Goal: Use online tool/utility: Utilize a website feature to perform a specific function

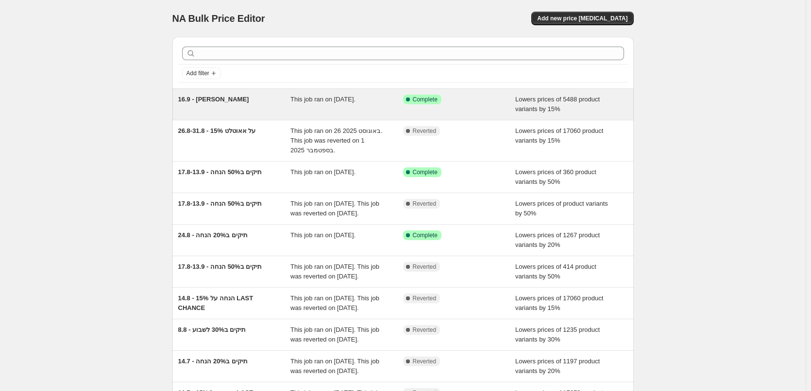
click at [267, 110] on div "16.9 - [PERSON_NAME]" at bounding box center [234, 104] width 113 height 19
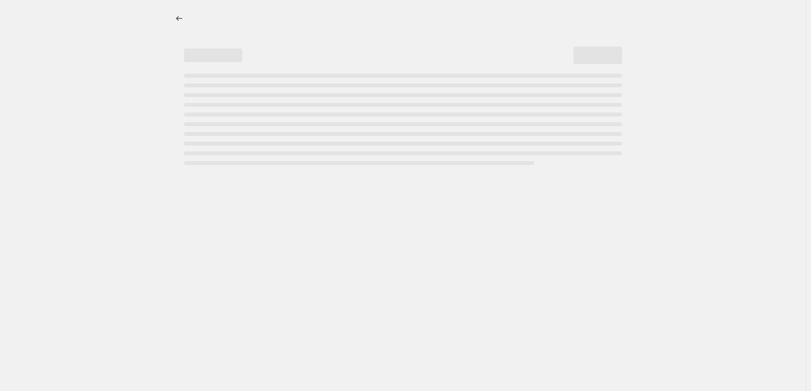
select select "percentage"
select select "collection"
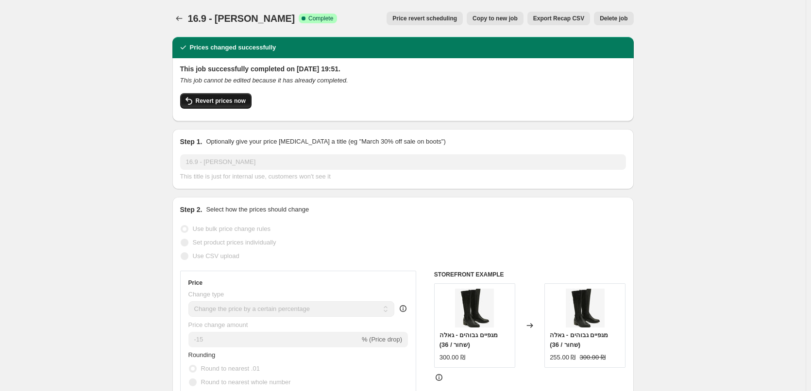
click at [199, 105] on button "Revert prices now" at bounding box center [215, 101] width 71 height 16
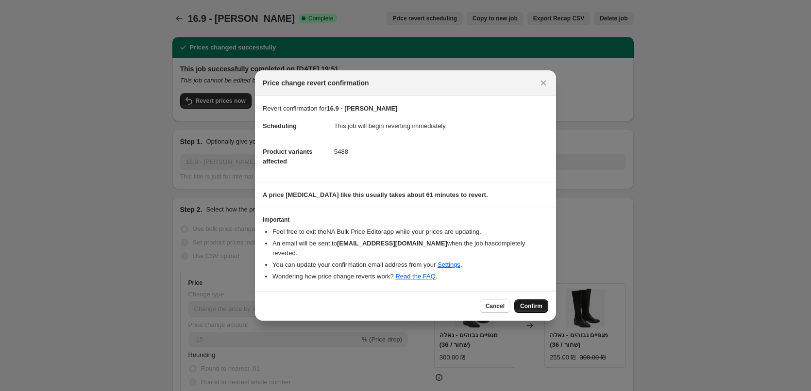
click at [530, 303] on span "Confirm" at bounding box center [531, 307] width 22 height 8
